Goal: Task Accomplishment & Management: Complete application form

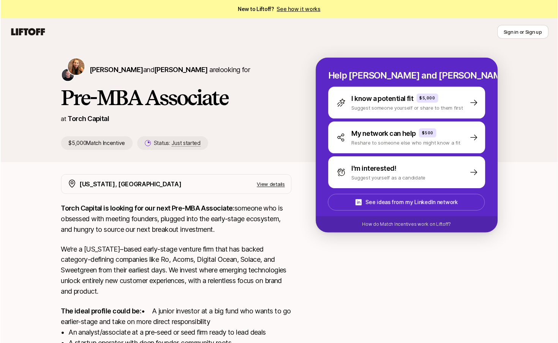
scroll to position [127, 0]
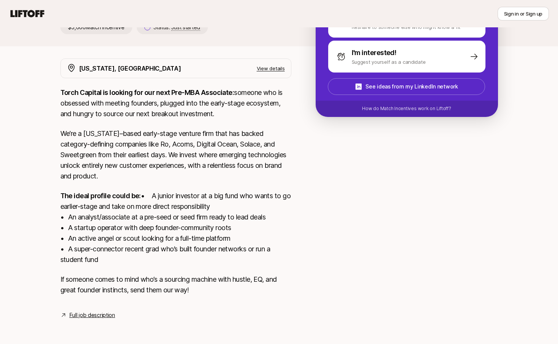
click at [91, 312] on link "Full job description" at bounding box center [92, 315] width 46 height 9
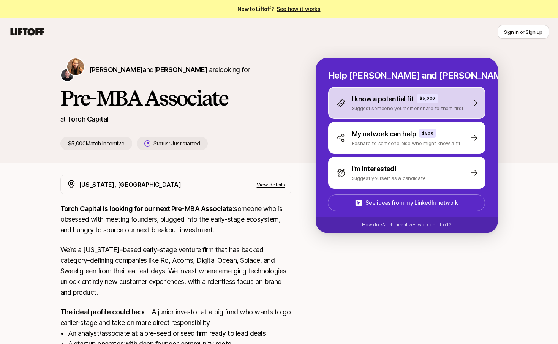
click at [378, 112] on p "Suggest someone yourself or share to them first" at bounding box center [408, 108] width 112 height 8
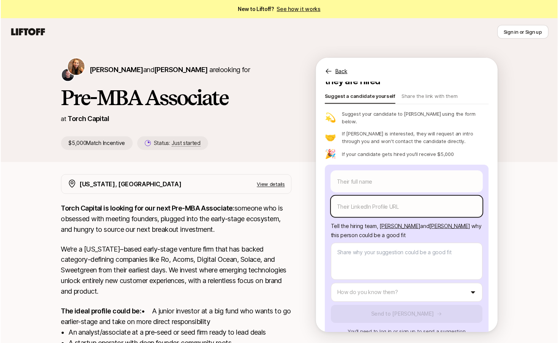
scroll to position [26, 0]
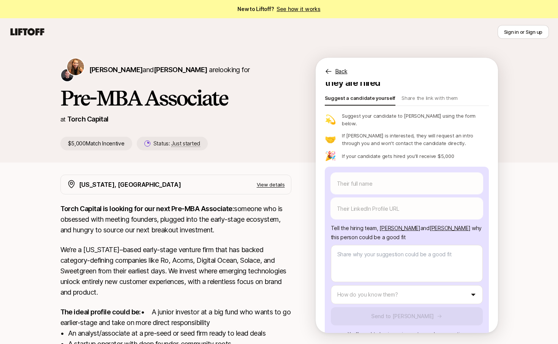
click at [344, 71] on p "Back" at bounding box center [341, 71] width 12 height 9
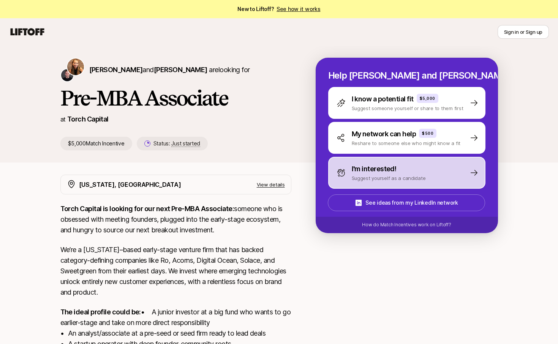
click at [403, 172] on div "I'm interested!" at bounding box center [389, 169] width 74 height 11
type textarea "x"
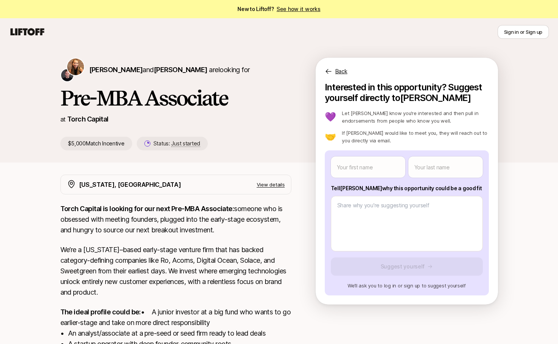
click at [330, 74] on icon at bounding box center [329, 72] width 8 height 8
